Goal: Check status: Check status

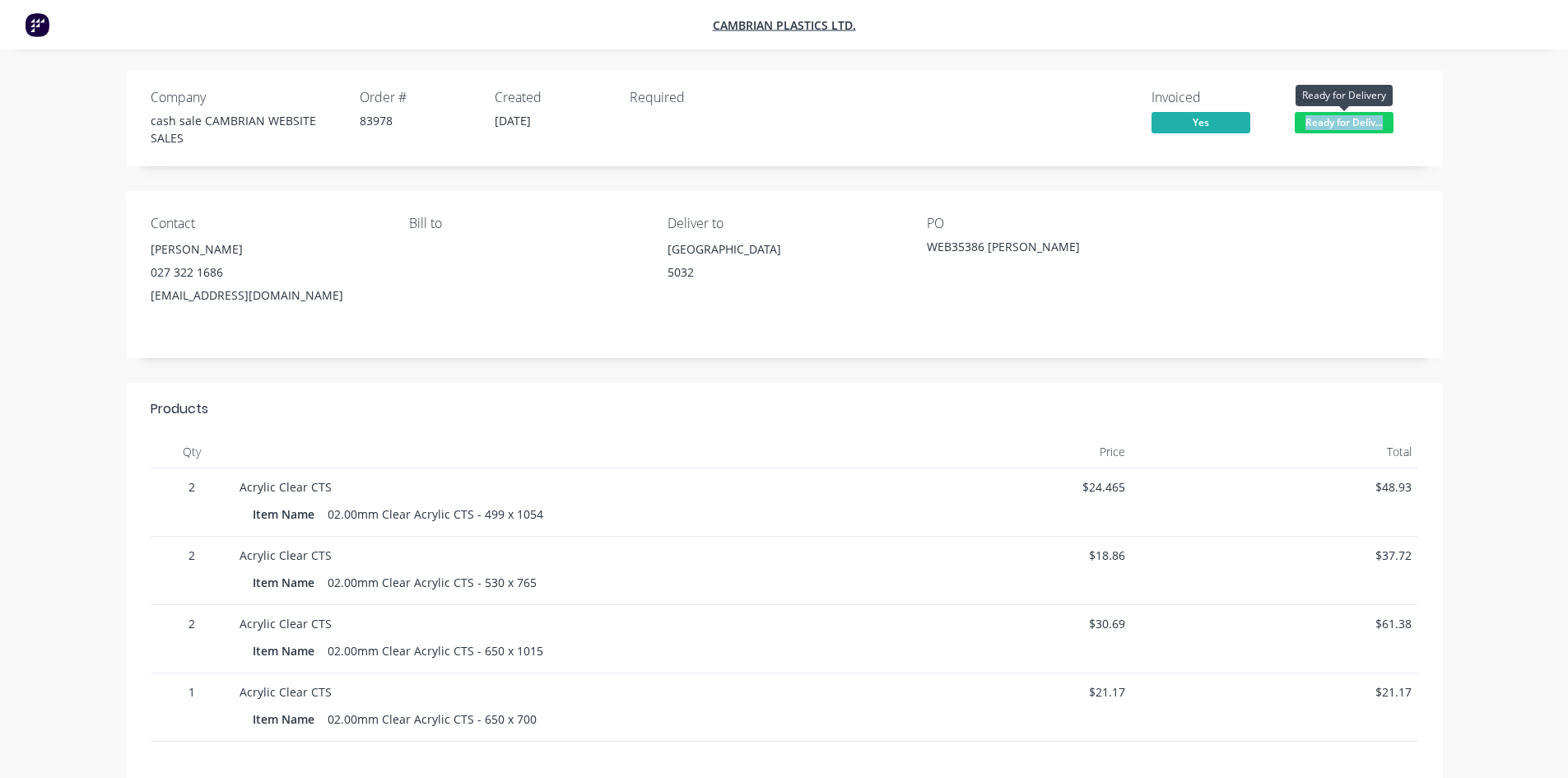
click at [1335, 120] on span "Ready for Deliv..." at bounding box center [1344, 122] width 99 height 21
click at [1260, 117] on div "Yes" at bounding box center [1213, 124] width 124 height 25
click at [1310, 120] on span "Ready for Deliv..." at bounding box center [1344, 122] width 99 height 21
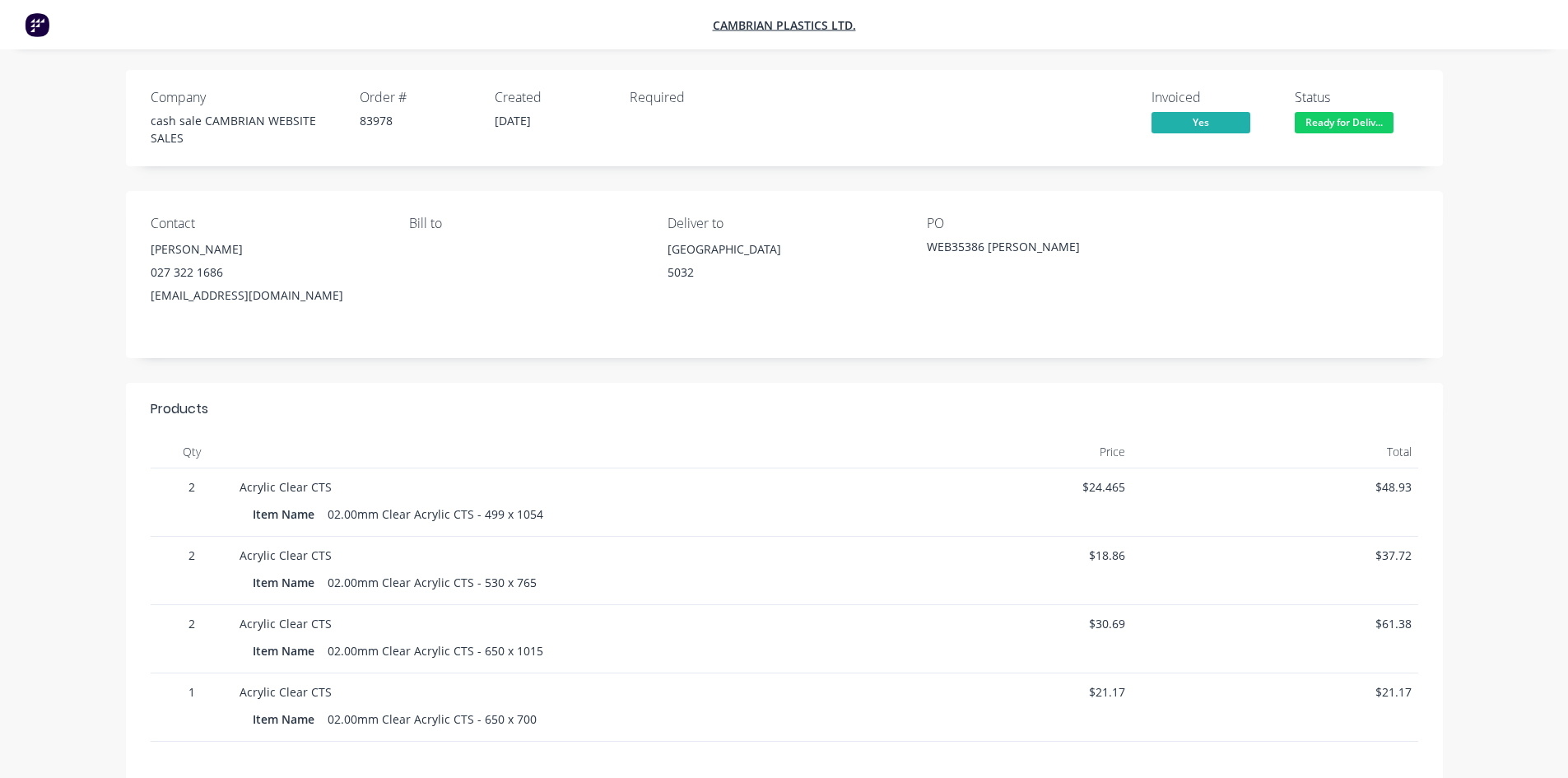
click at [1177, 120] on span "Yes" at bounding box center [1201, 122] width 99 height 21
click at [1200, 120] on span "Yes" at bounding box center [1201, 122] width 99 height 21
click at [755, 26] on span "Cambrian Plastics Ltd." at bounding box center [784, 25] width 143 height 16
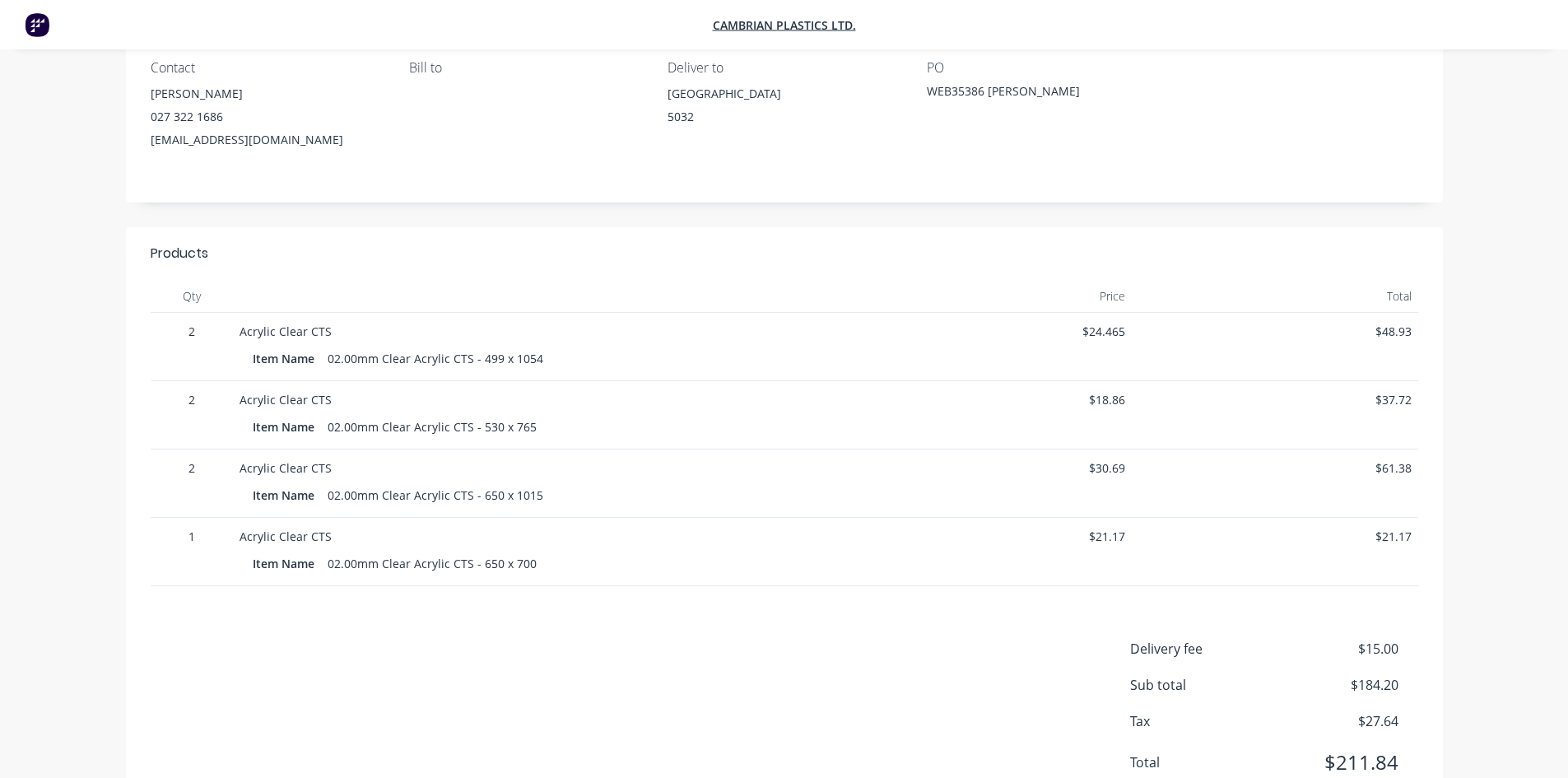
scroll to position [373, 0]
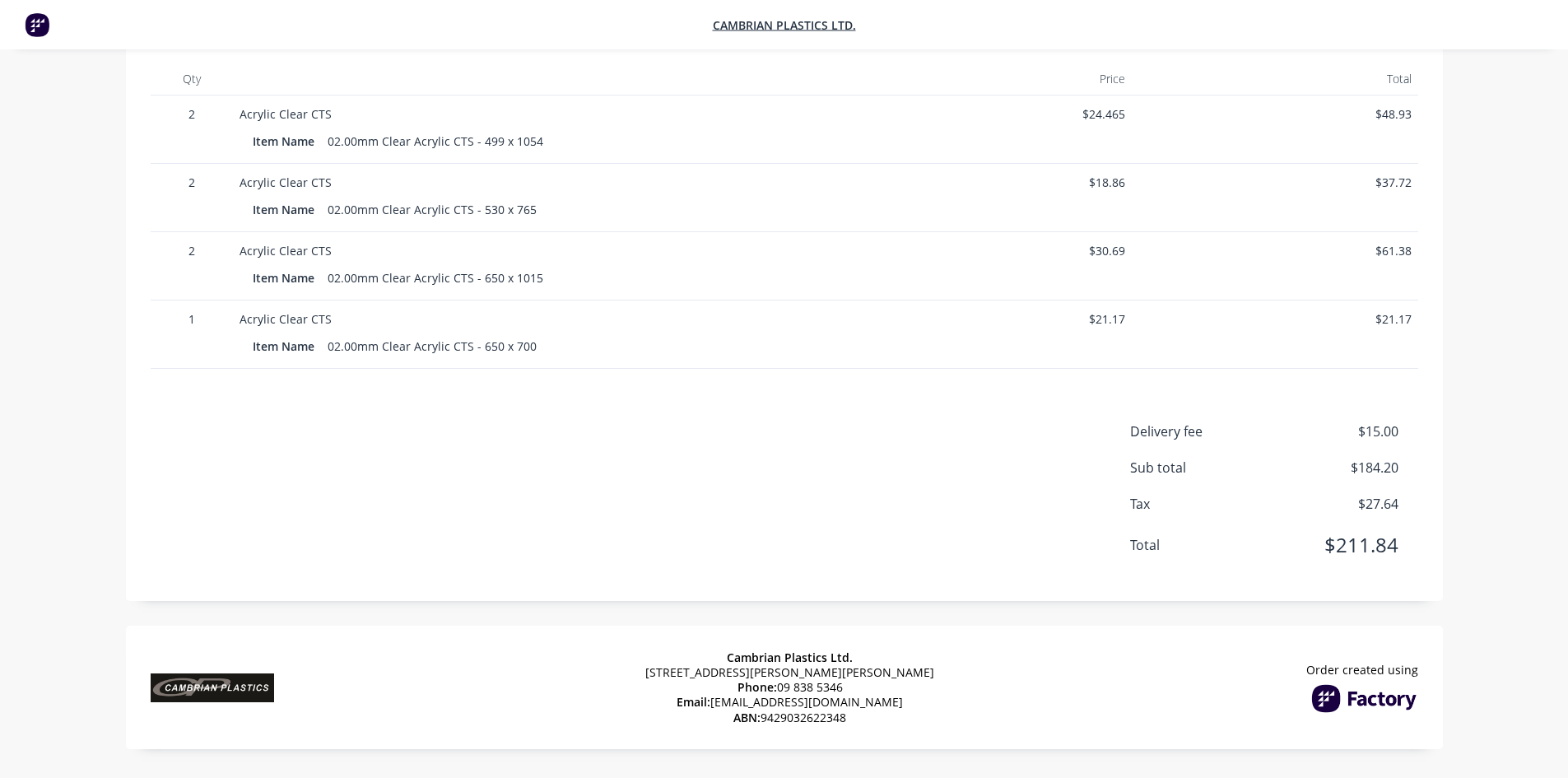
click at [833, 676] on span "[STREET_ADDRESS][PERSON_NAME][PERSON_NAME]" at bounding box center [789, 672] width 289 height 15
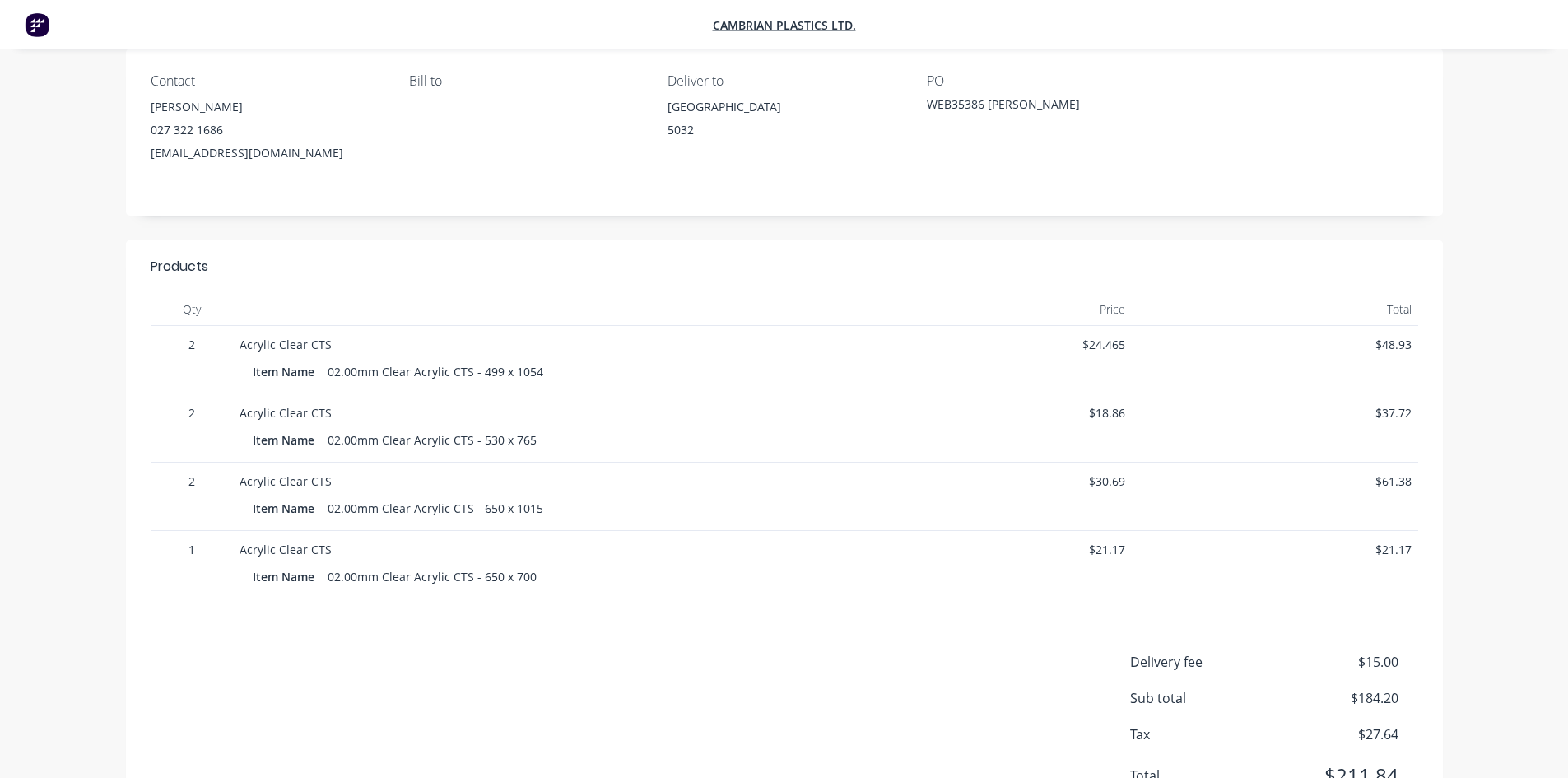
scroll to position [0, 0]
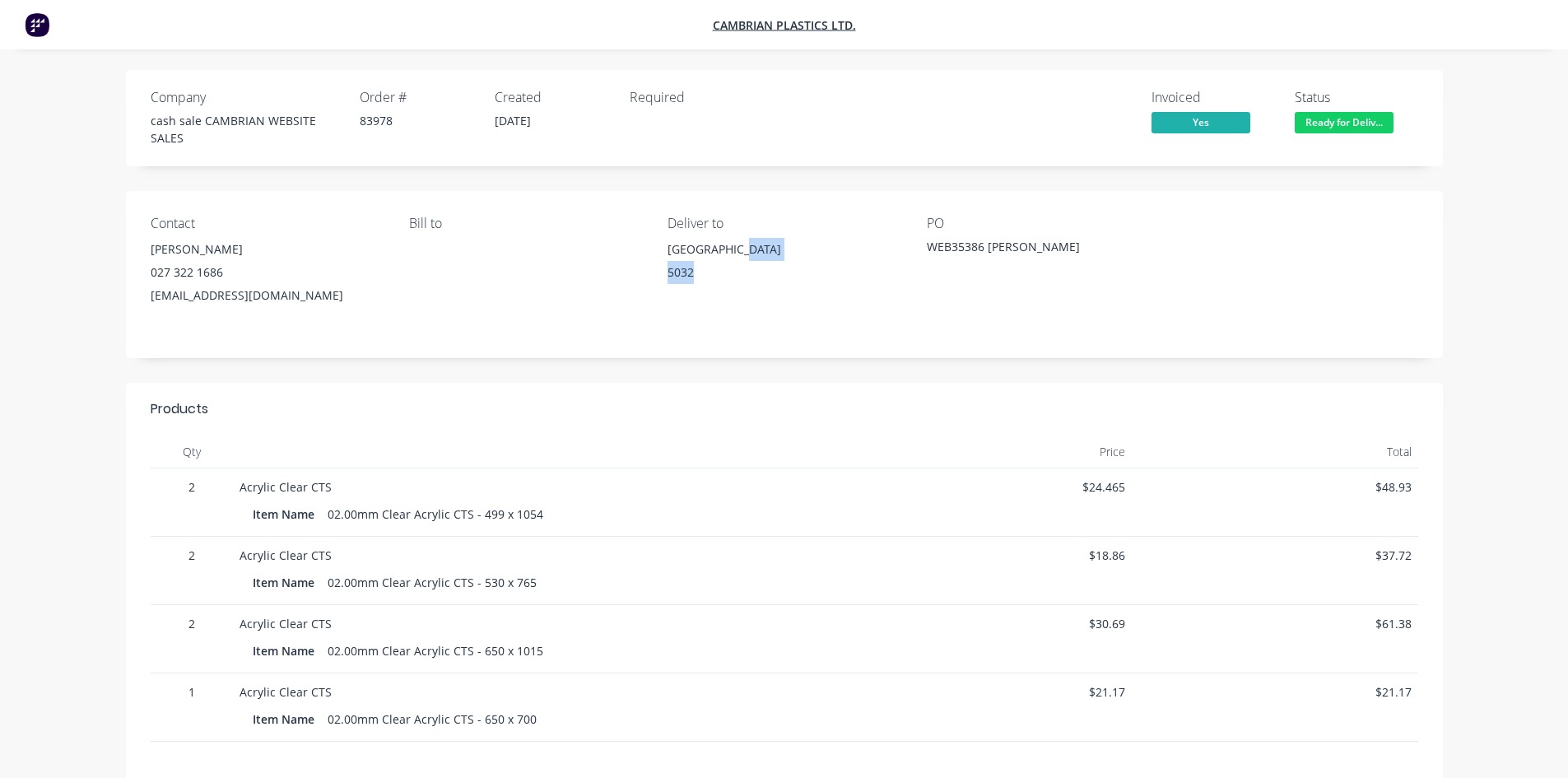
drag, startPoint x: 742, startPoint y: 239, endPoint x: 810, endPoint y: 269, distance: 74.3
click at [811, 269] on div "Deliver to [STREET_ADDRESS]" at bounding box center [784, 261] width 232 height 91
click at [704, 255] on div "[GEOGRAPHIC_DATA]" at bounding box center [784, 248] width 232 height 23
click at [704, 243] on div "[GEOGRAPHIC_DATA]" at bounding box center [784, 248] width 232 height 23
click at [1017, 243] on div "WEB35386 [PERSON_NAME]" at bounding box center [1030, 248] width 206 height 23
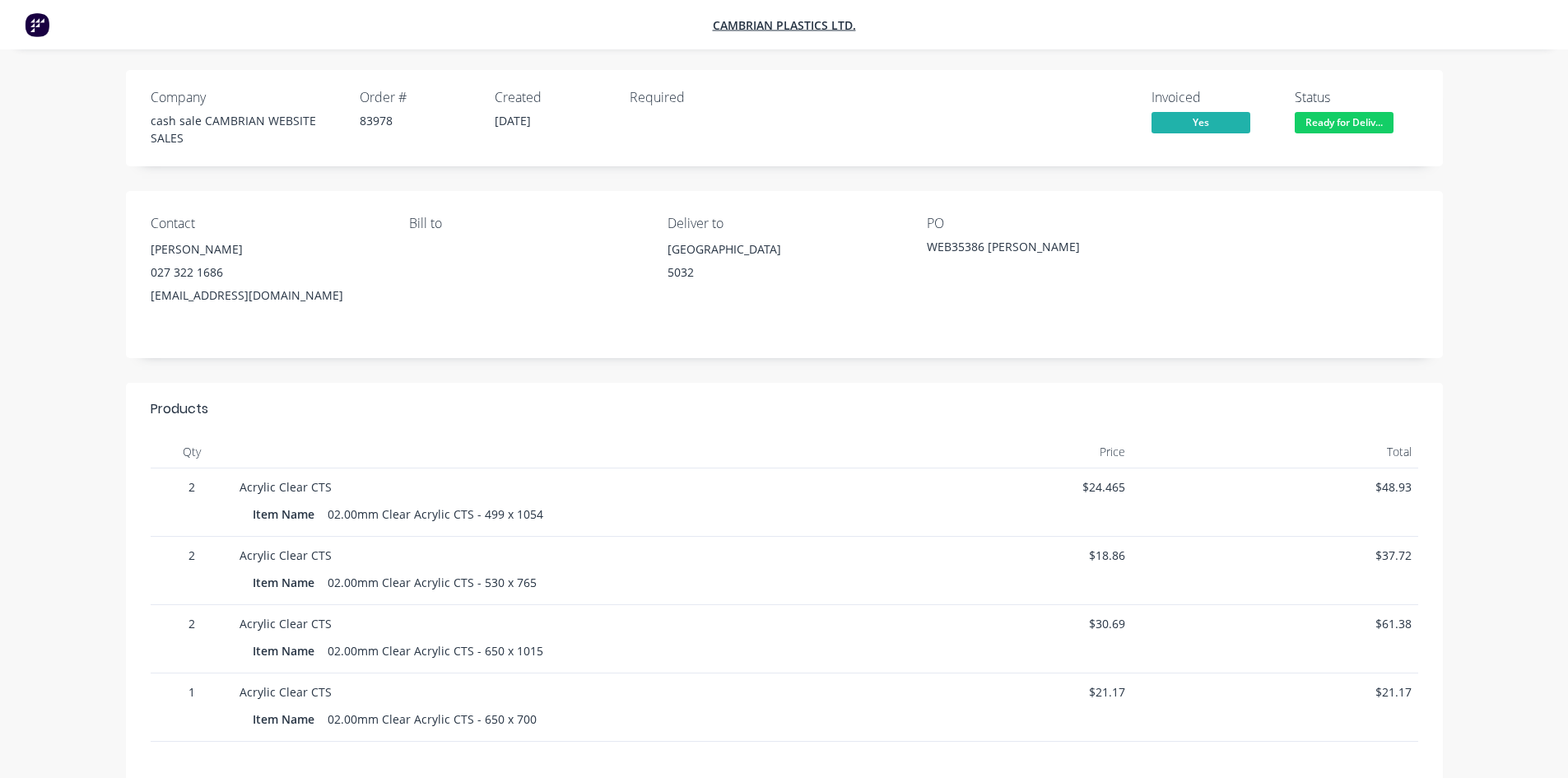
click at [991, 243] on div "WEB35386 [PERSON_NAME]" at bounding box center [1030, 248] width 206 height 23
click at [1340, 118] on span "Ready for Deliv..." at bounding box center [1344, 122] width 99 height 21
click at [1151, 239] on div "PO WEB35386 [PERSON_NAME]" at bounding box center [1043, 261] width 232 height 91
